Goal: Navigation & Orientation: Understand site structure

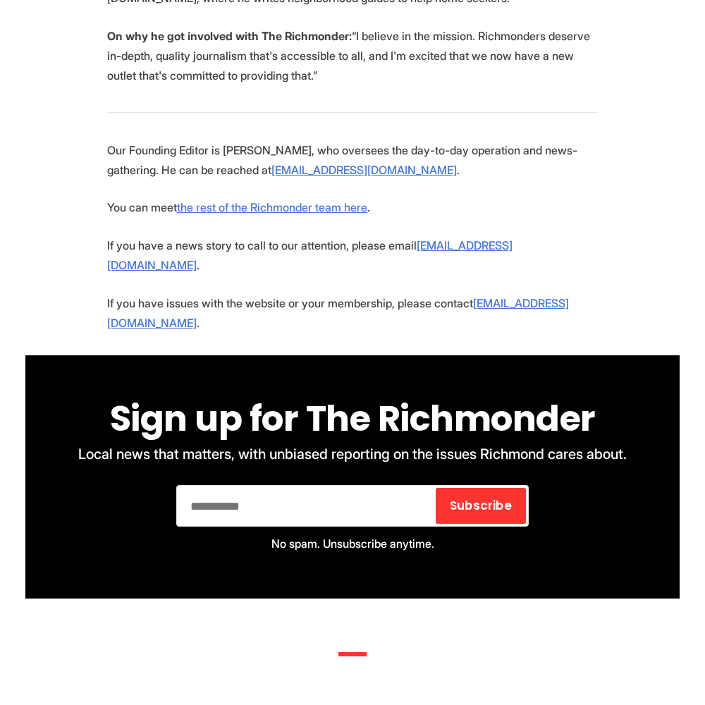
scroll to position [3367, 0]
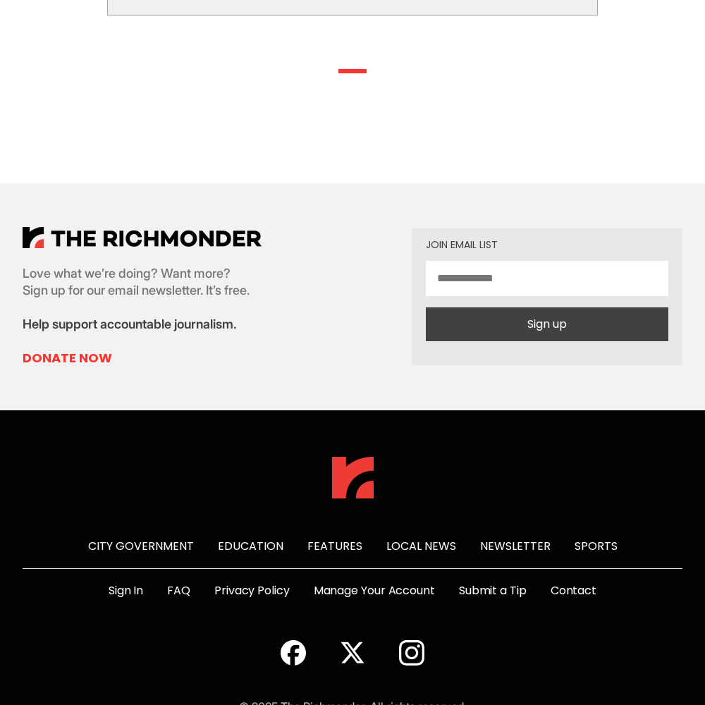
scroll to position [727, 0]
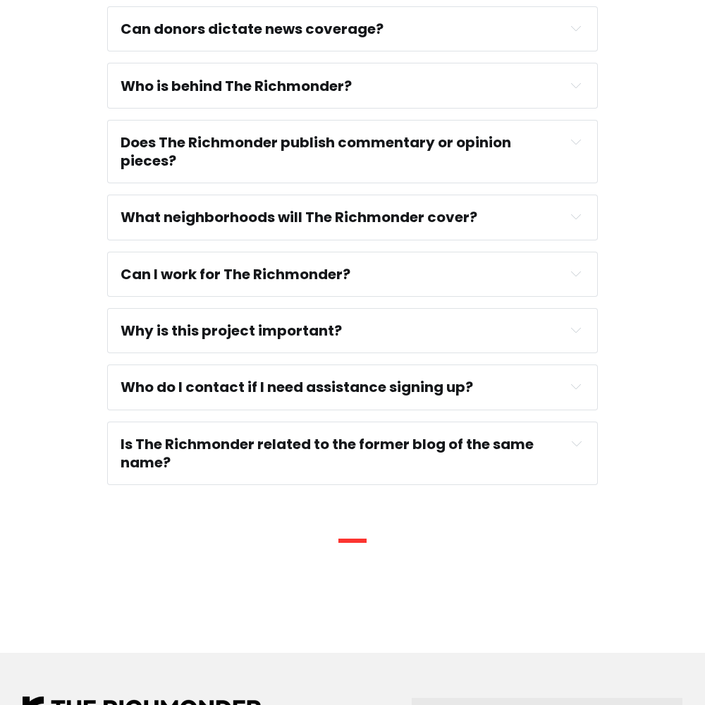
scroll to position [1216, 0]
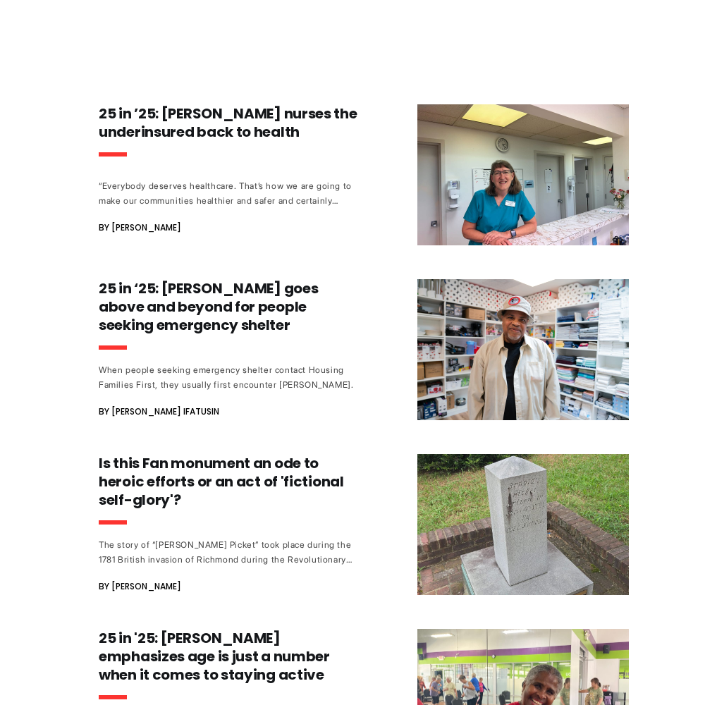
scroll to position [1761, 0]
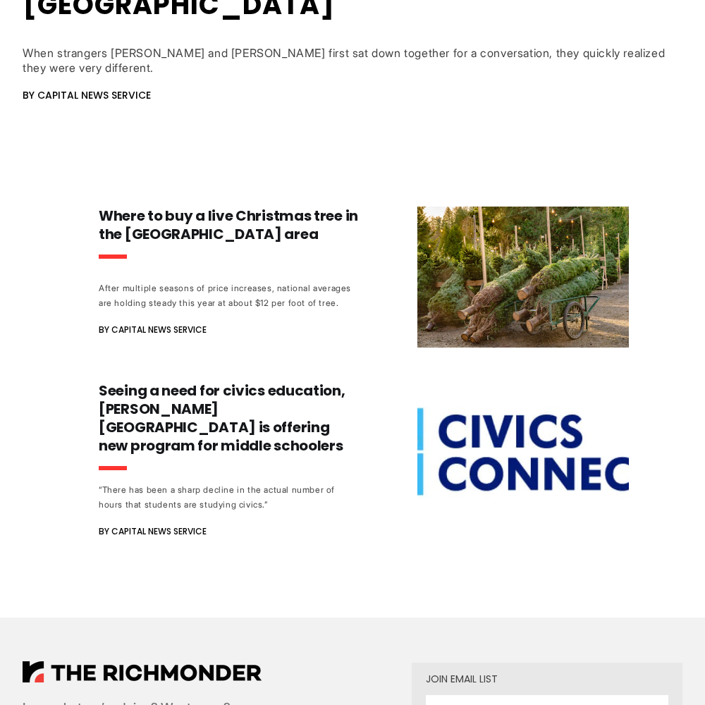
scroll to position [1163, 0]
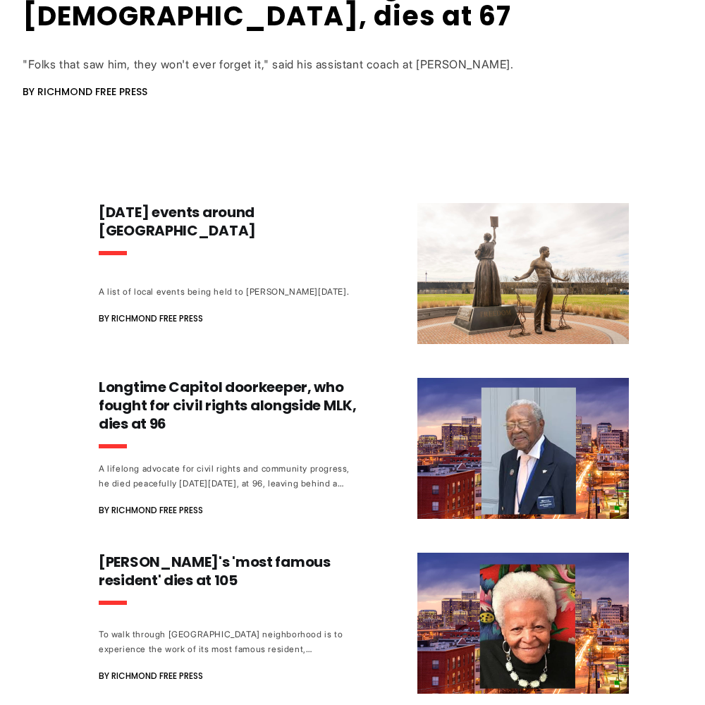
scroll to position [1335, 0]
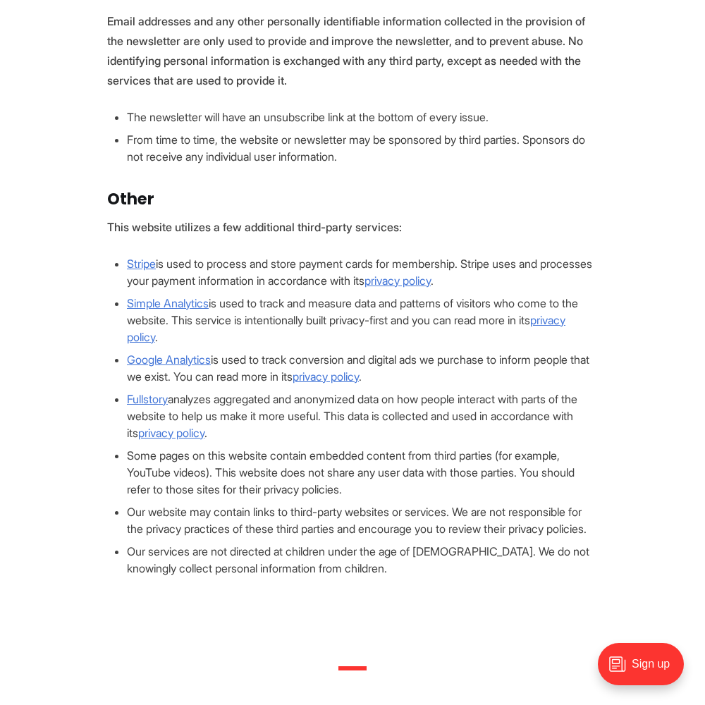
scroll to position [1344, 0]
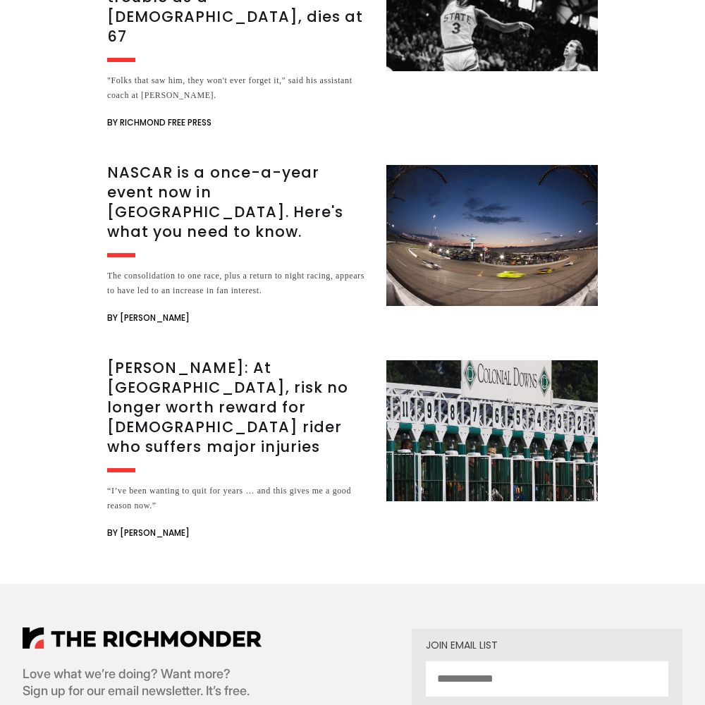
scroll to position [3105, 0]
